Goal: Find specific page/section: Find specific page/section

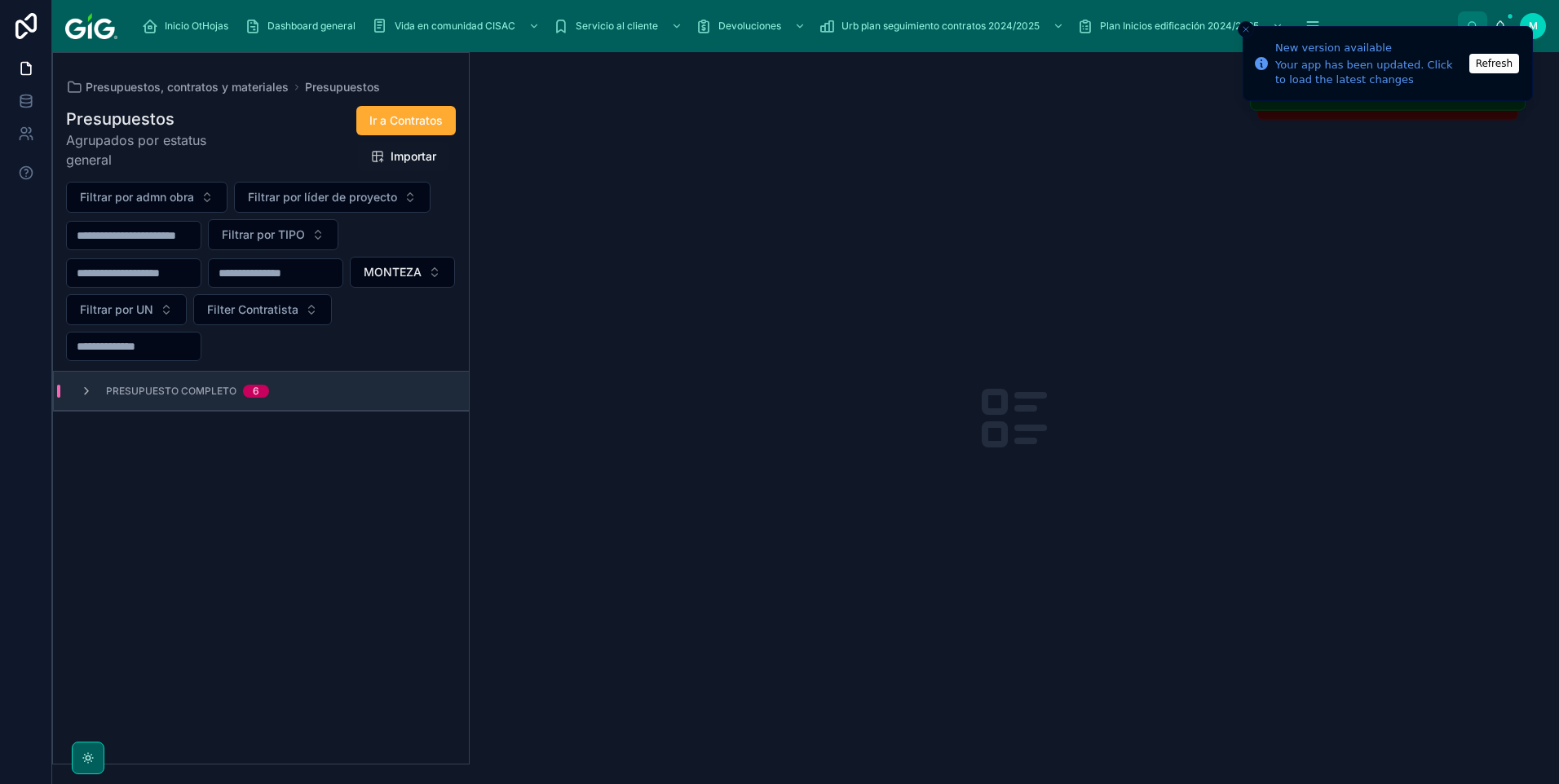
click at [350, 287] on button "MONTEZA" at bounding box center [403, 272] width 105 height 31
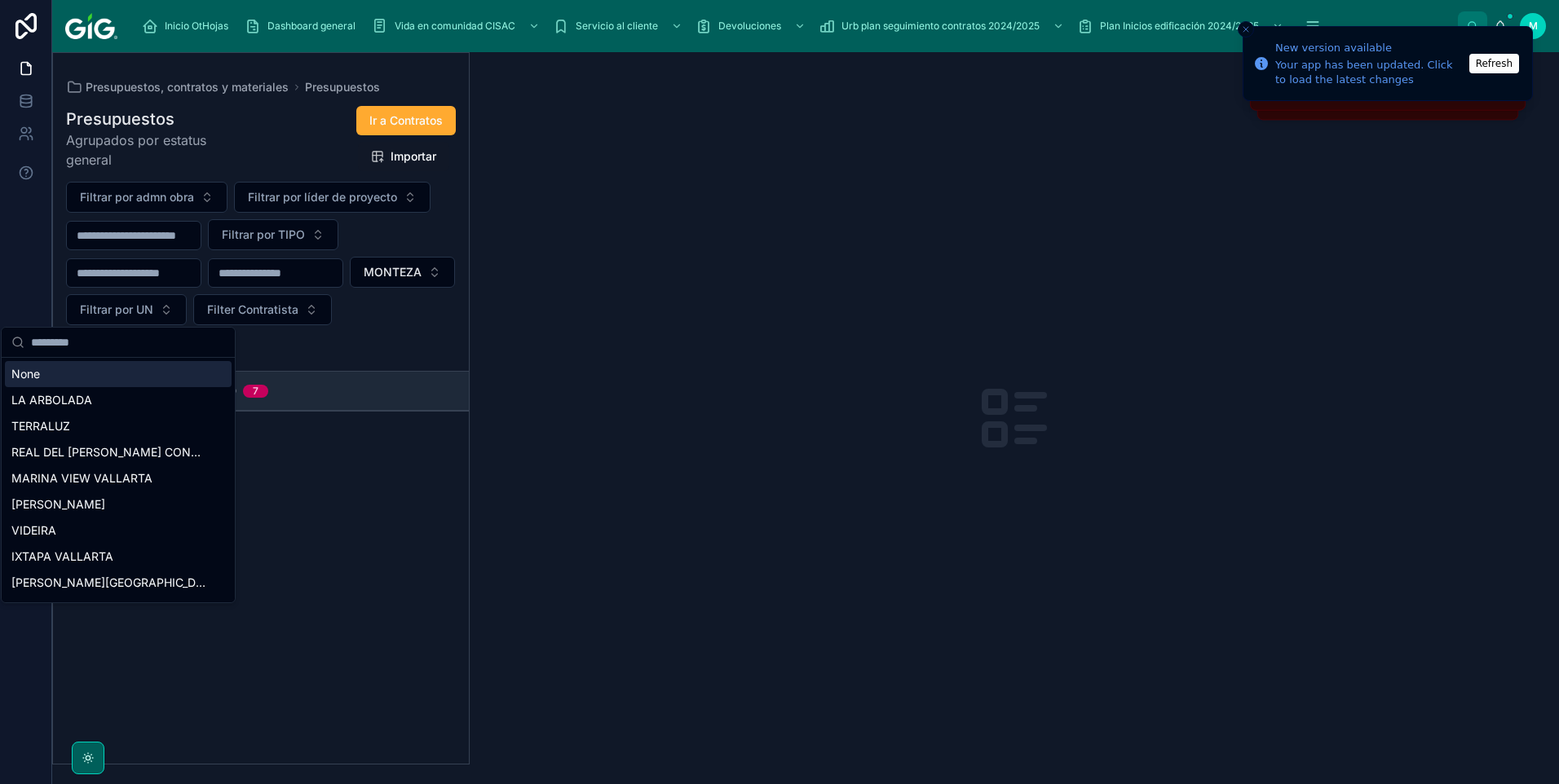
click at [350, 287] on button "MONTEZA" at bounding box center [403, 272] width 105 height 31
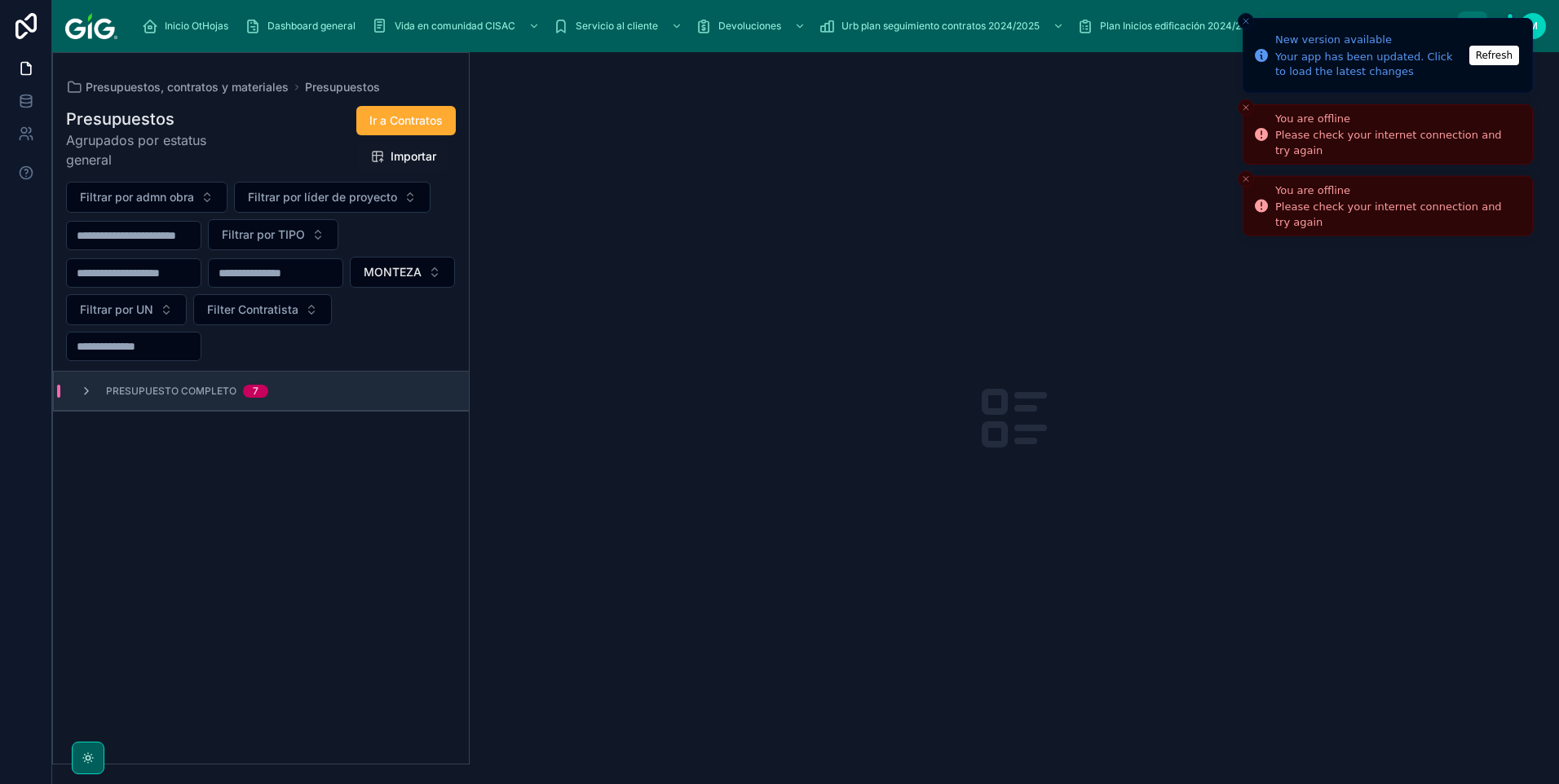
click at [1243, 106] on icon "Close toast" at bounding box center [1246, 108] width 10 height 10
click at [1246, 113] on button "Close toast" at bounding box center [1245, 107] width 16 height 16
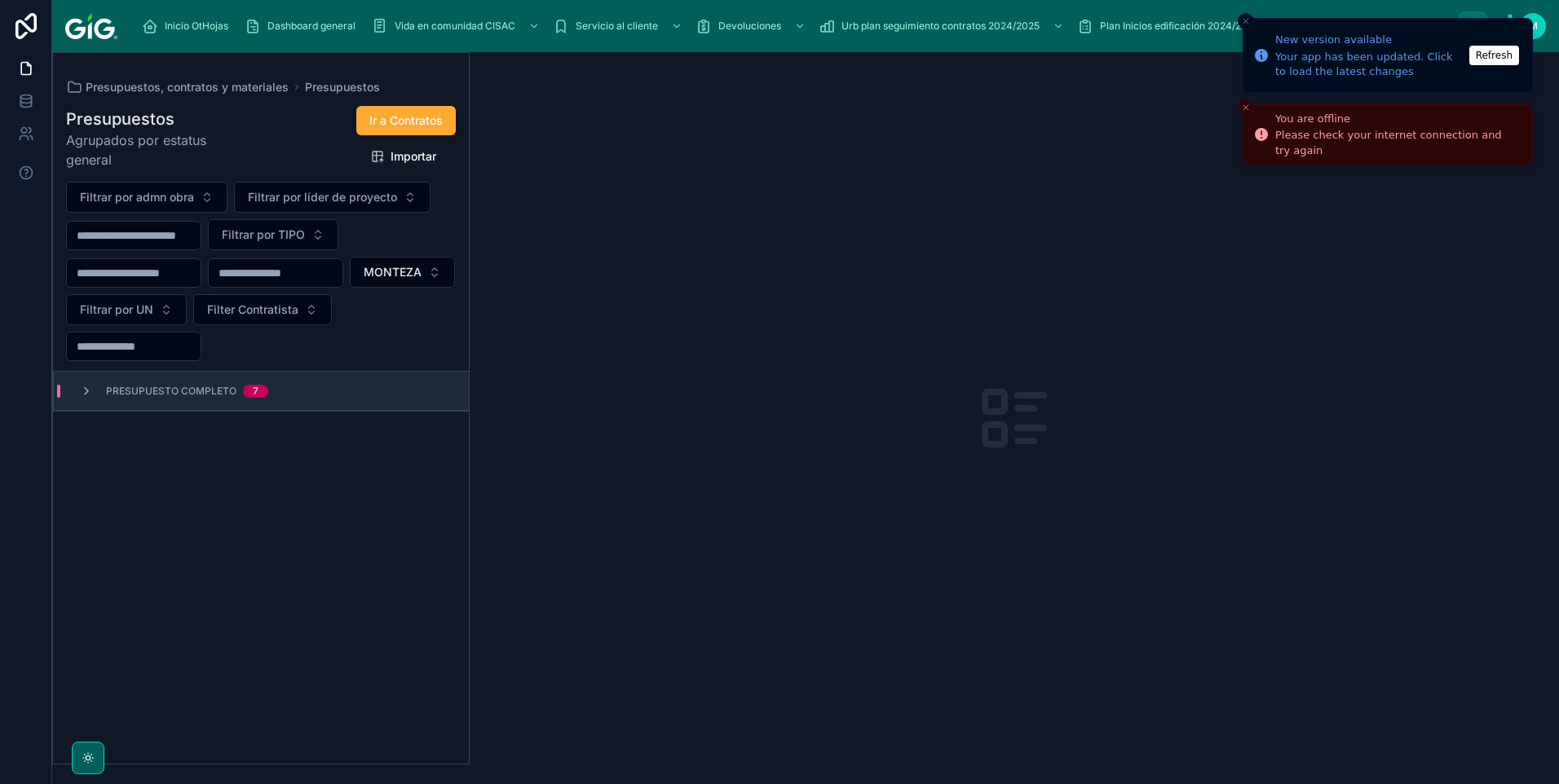
click at [1247, 112] on icon "Close toast" at bounding box center [1246, 108] width 10 height 10
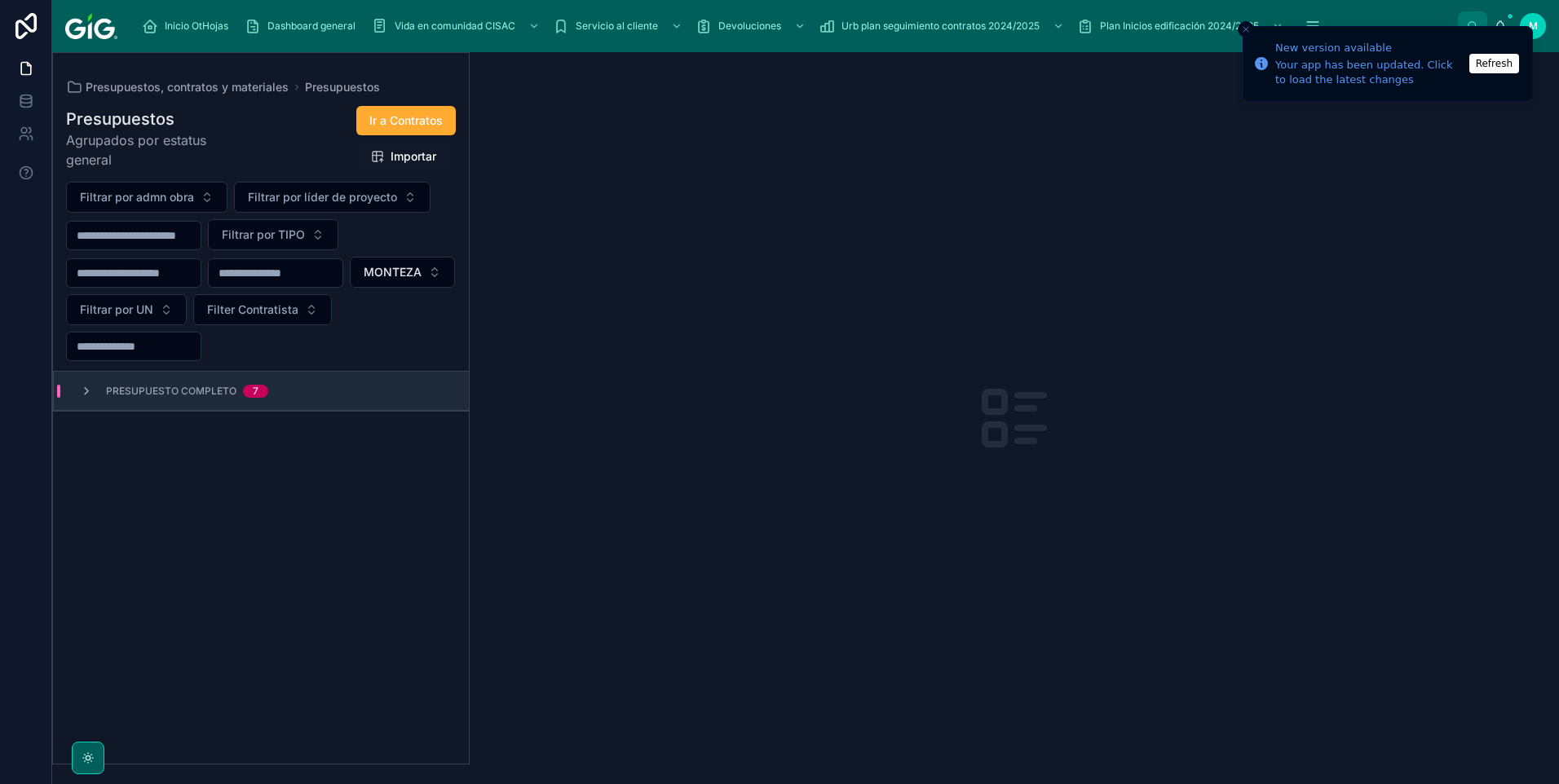
click at [1248, 31] on icon "Close toast" at bounding box center [1246, 30] width 10 height 10
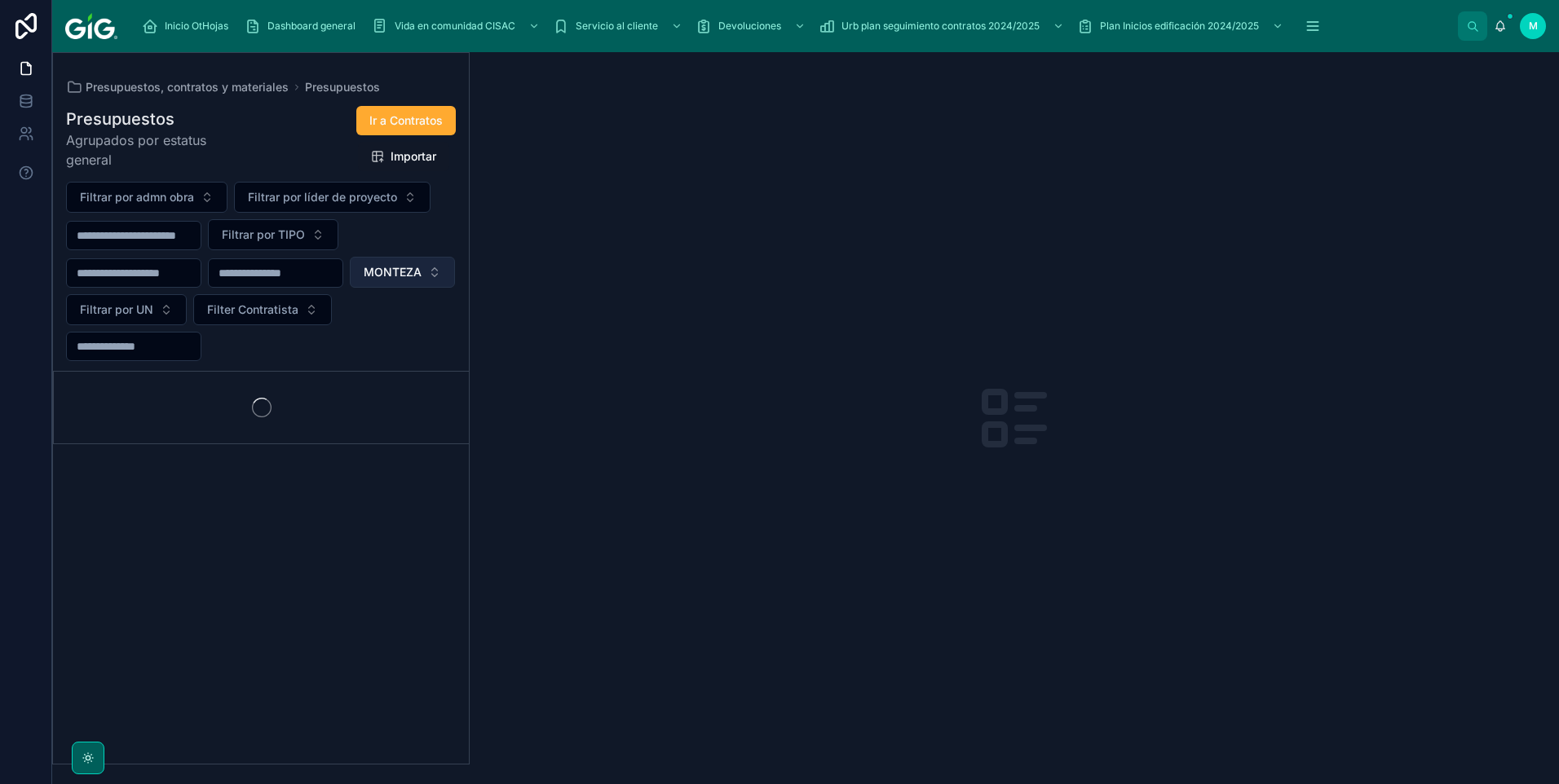
click at [350, 287] on button "MONTEZA" at bounding box center [403, 272] width 105 height 31
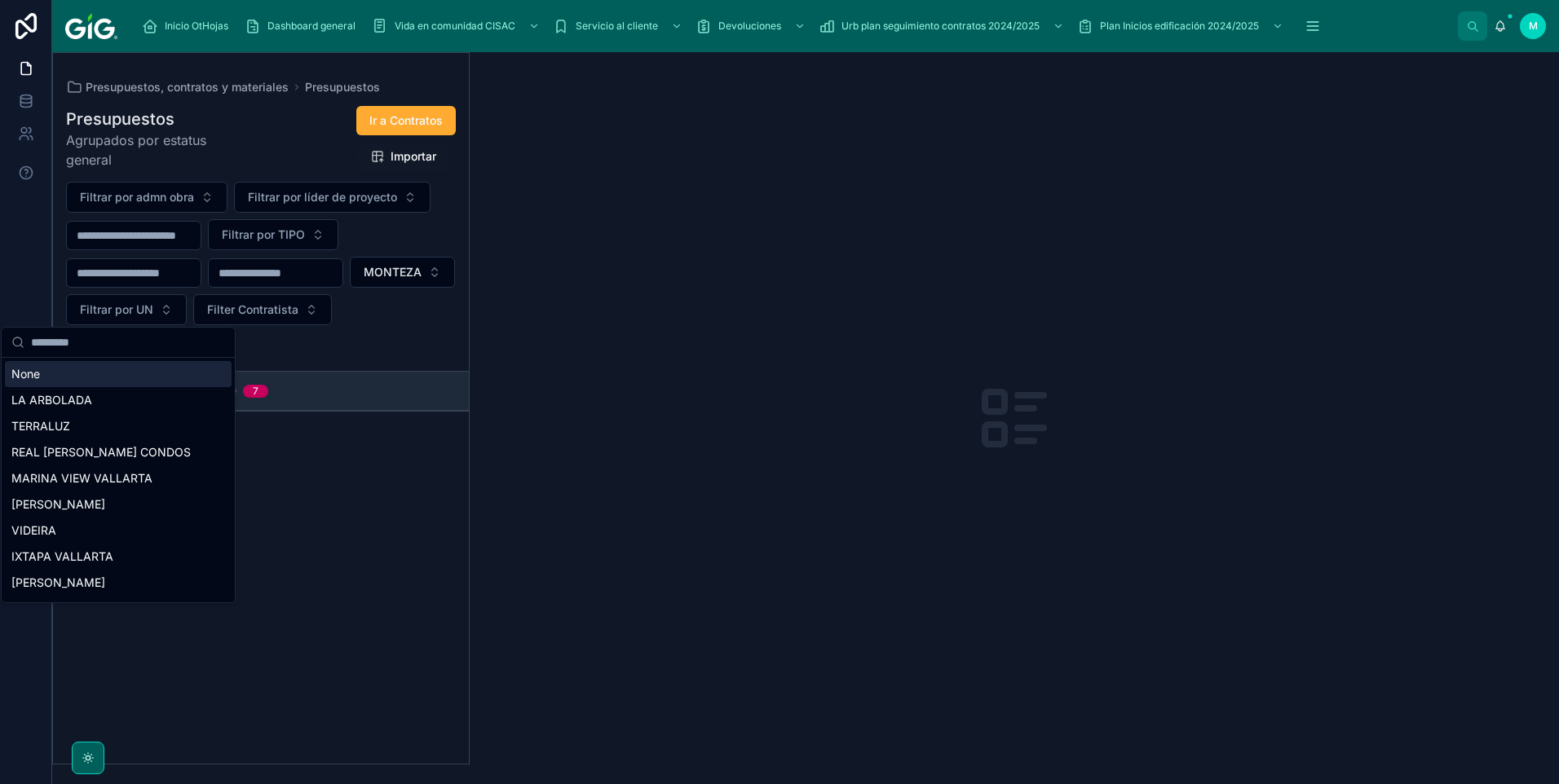
click at [25, 372] on div "None" at bounding box center [118, 374] width 226 height 26
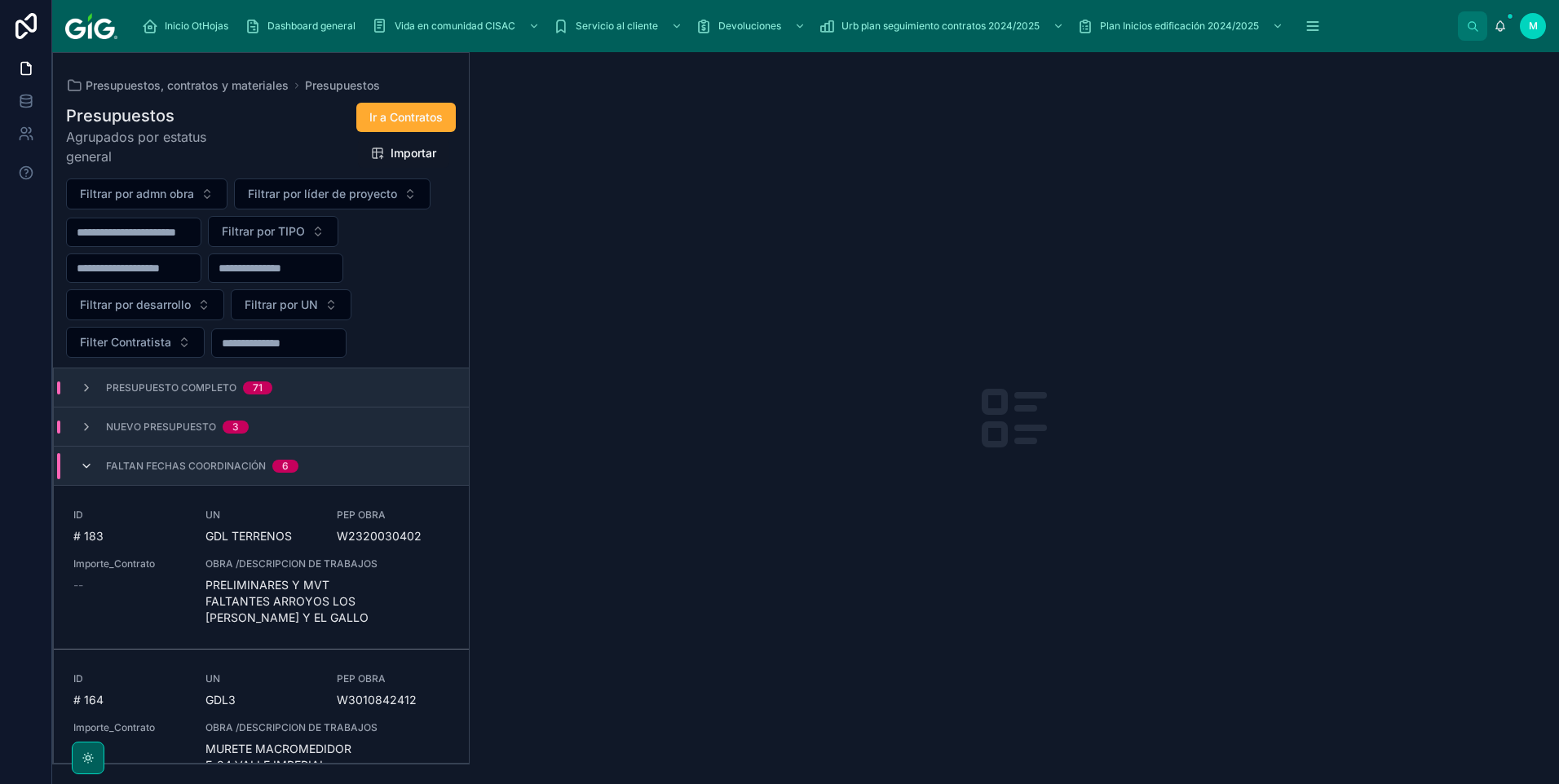
click at [82, 468] on icon at bounding box center [86, 465] width 13 height 13
